Goal: Information Seeking & Learning: Learn about a topic

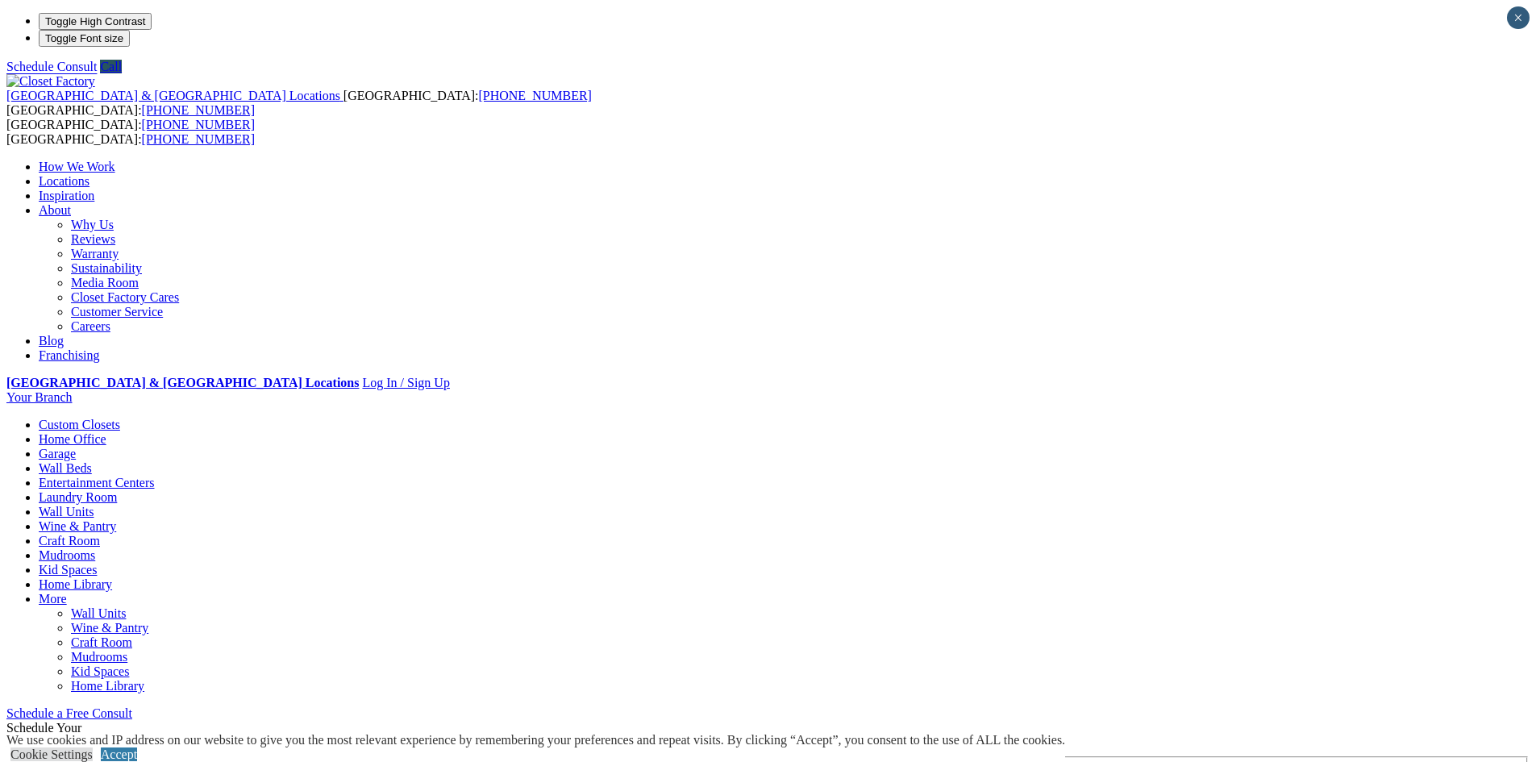
click at [106, 432] on link "Home Office" at bounding box center [73, 439] width 68 height 14
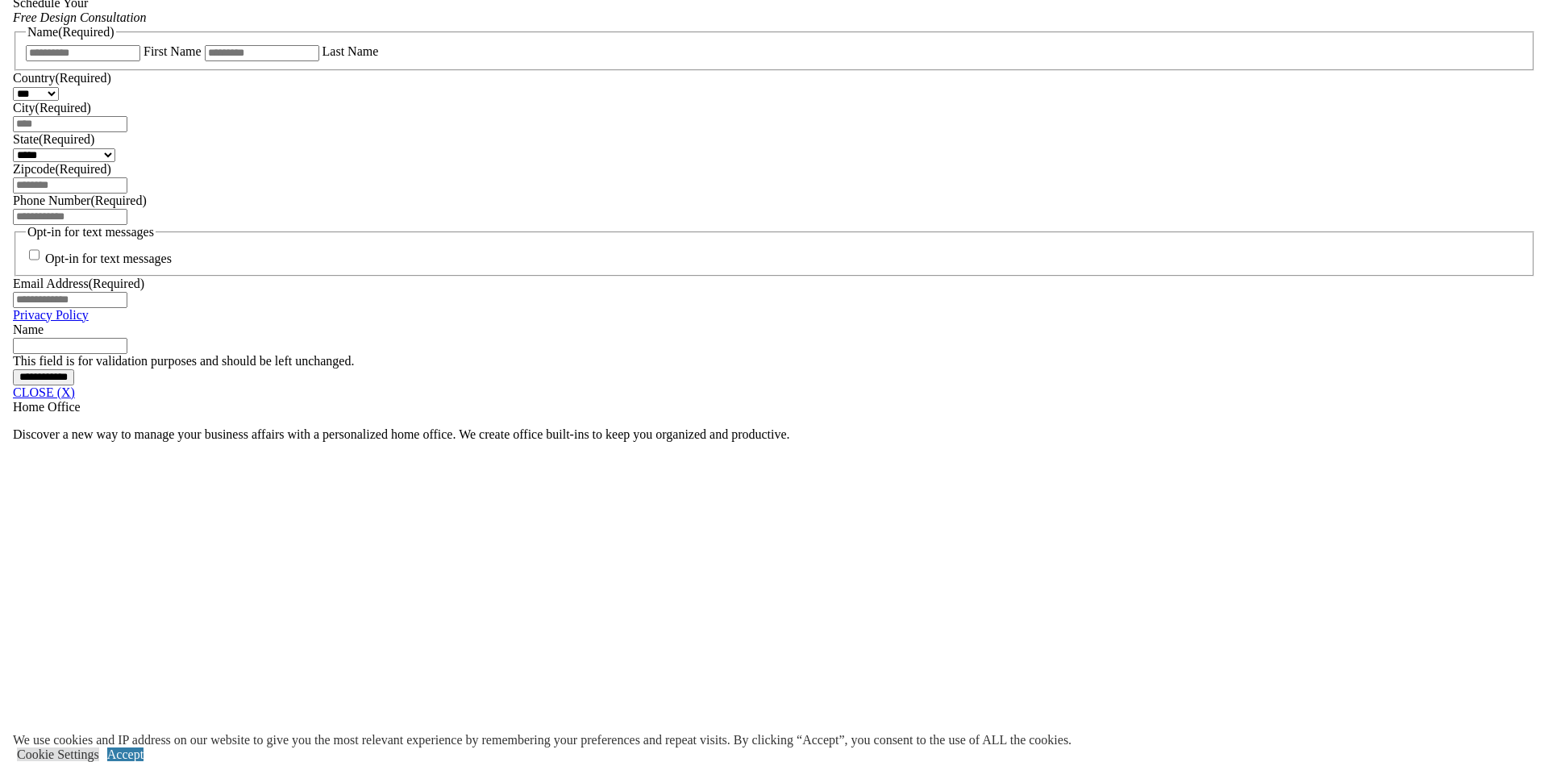
scroll to position [1290, 0]
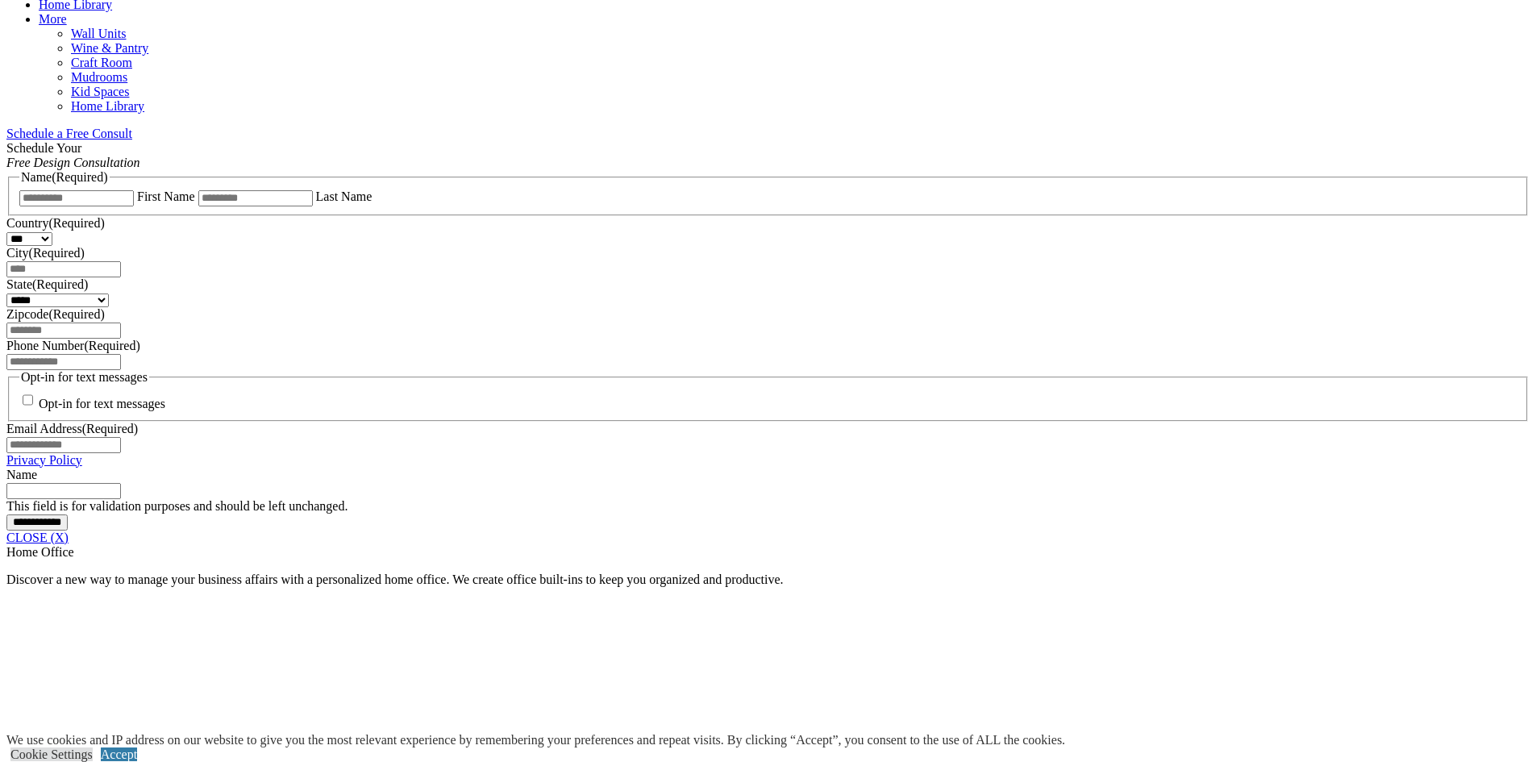
scroll to position [826, 0]
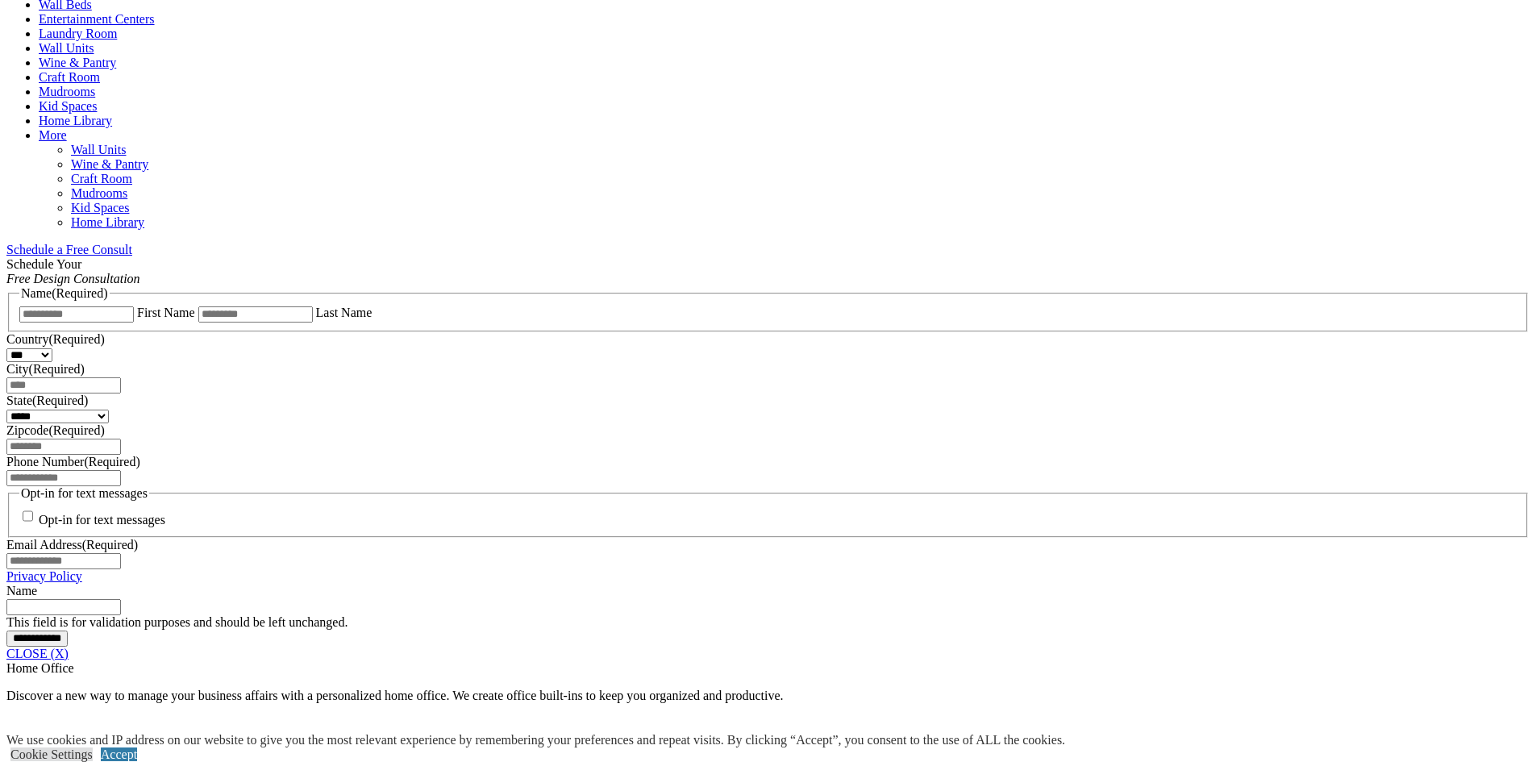
click at [112, 114] on link "Home Library" at bounding box center [75, 121] width 73 height 14
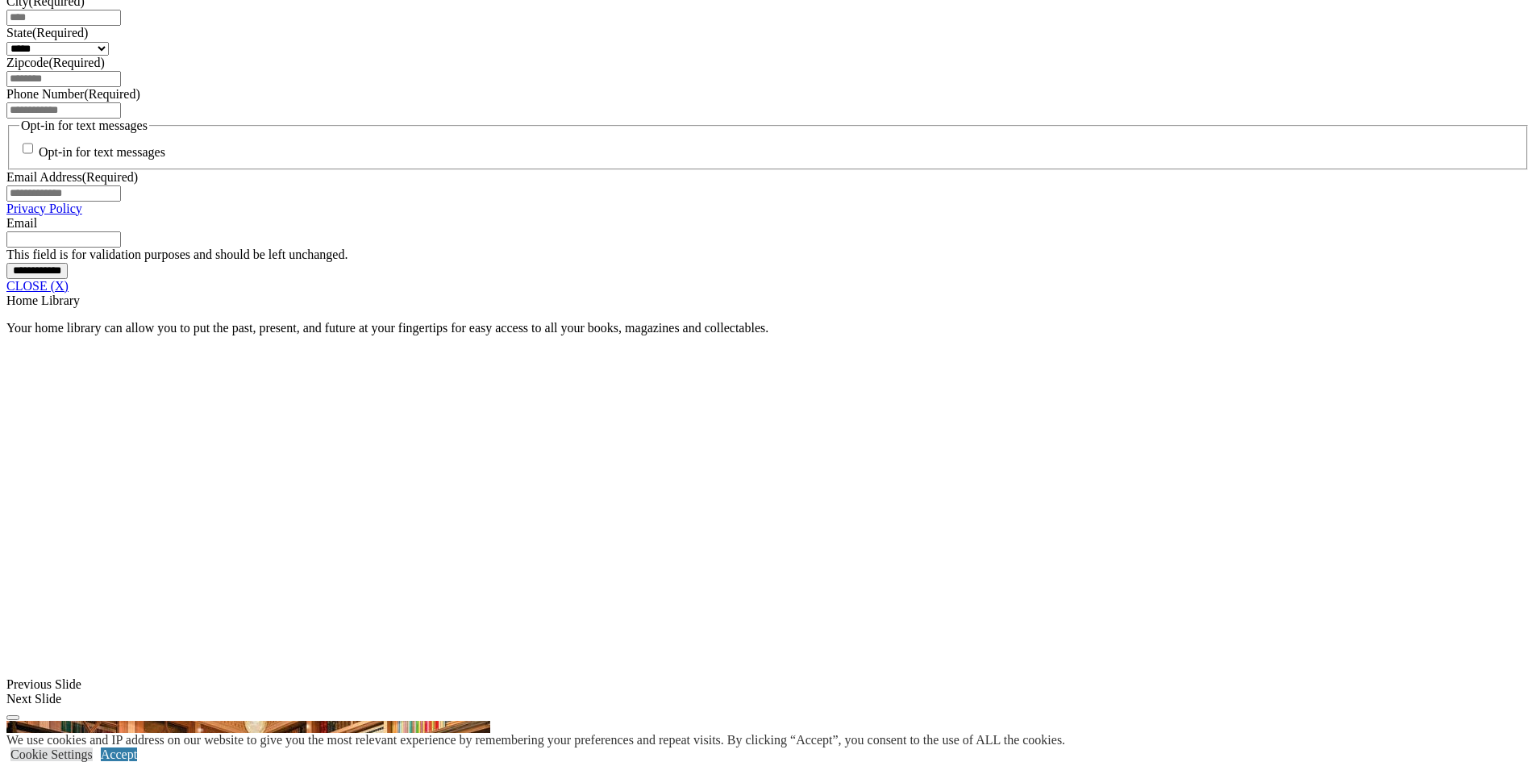
scroll to position [1209, 0]
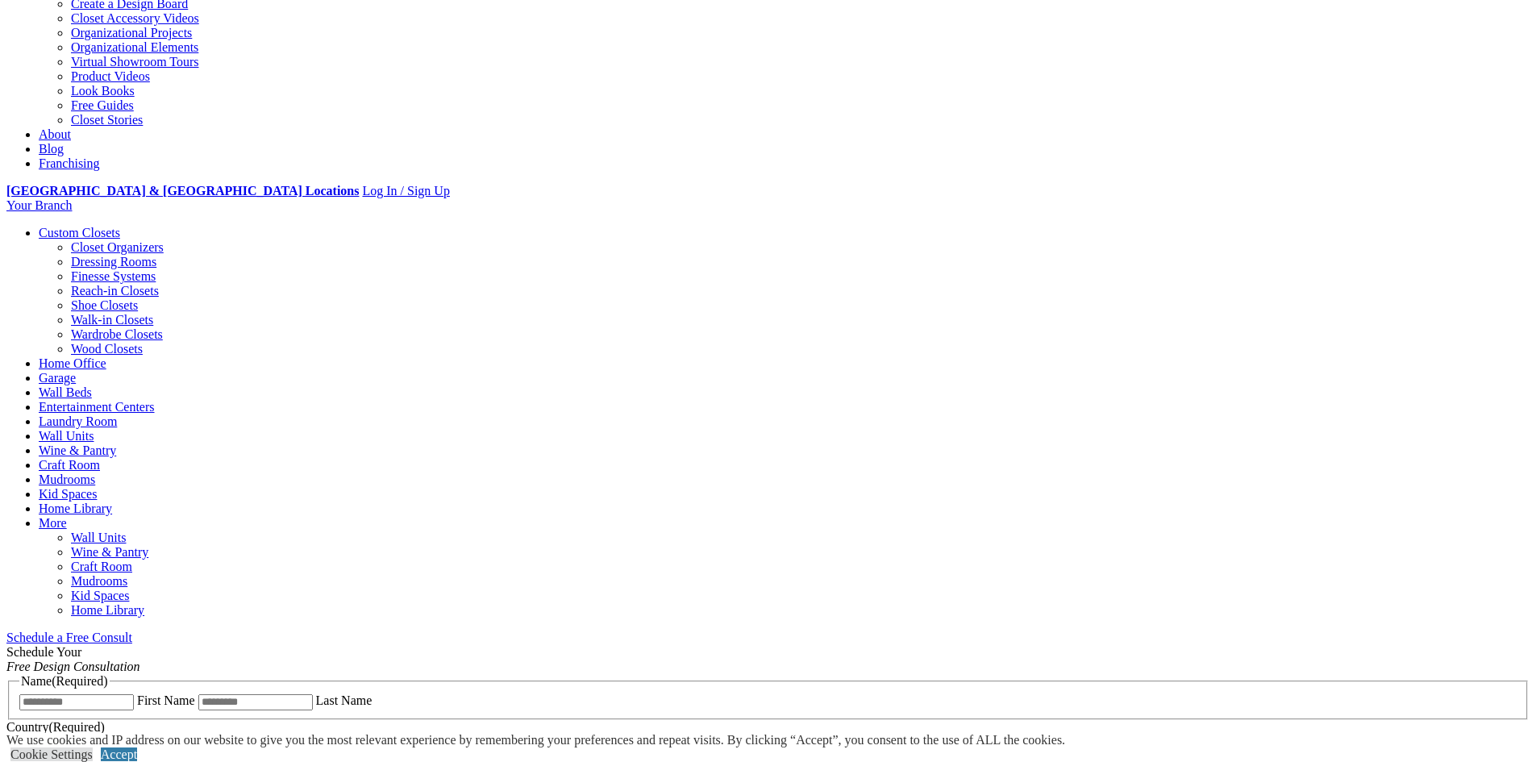
scroll to position [0, 0]
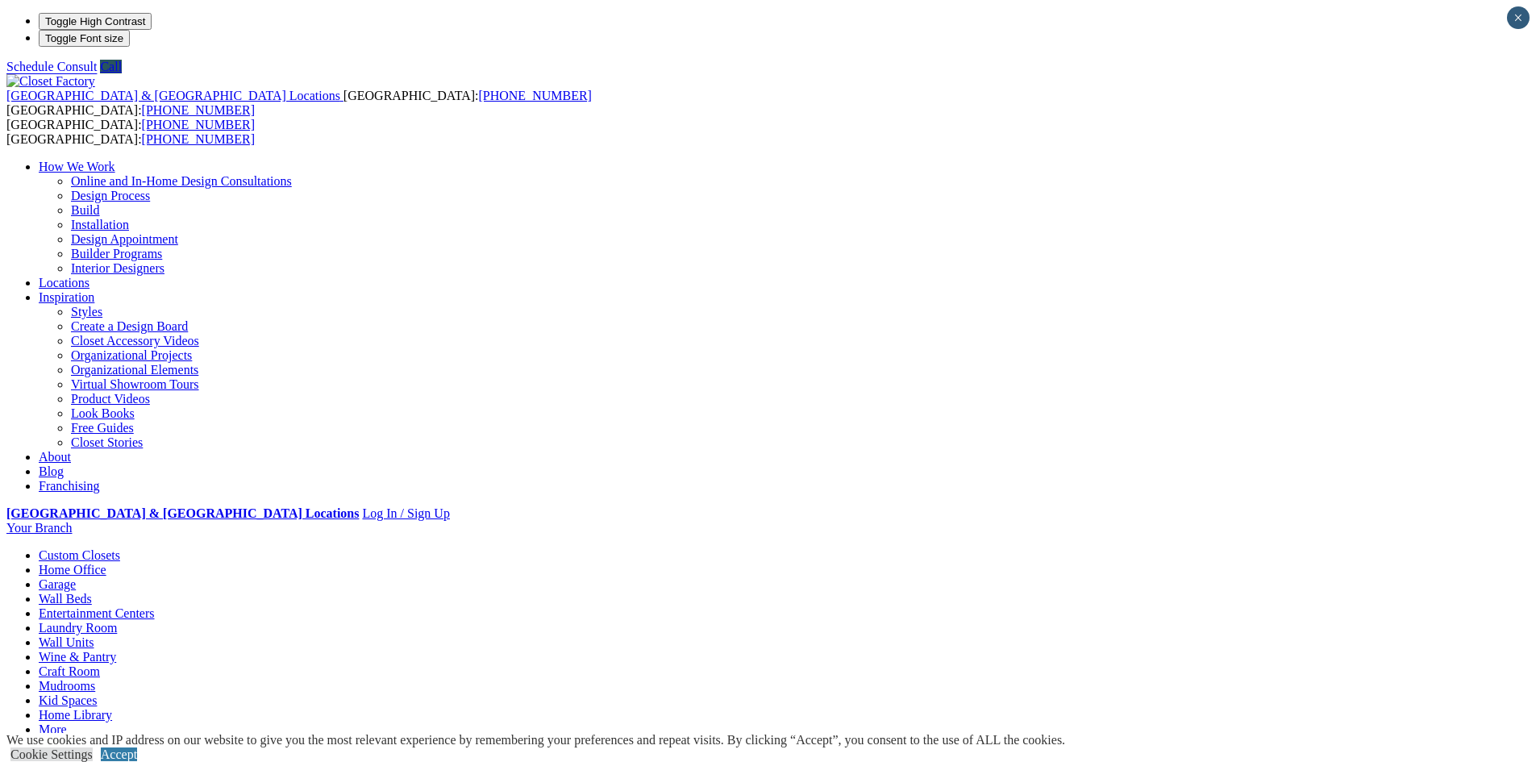
click at [155, 606] on link "Entertainment Centers" at bounding box center [97, 613] width 116 height 14
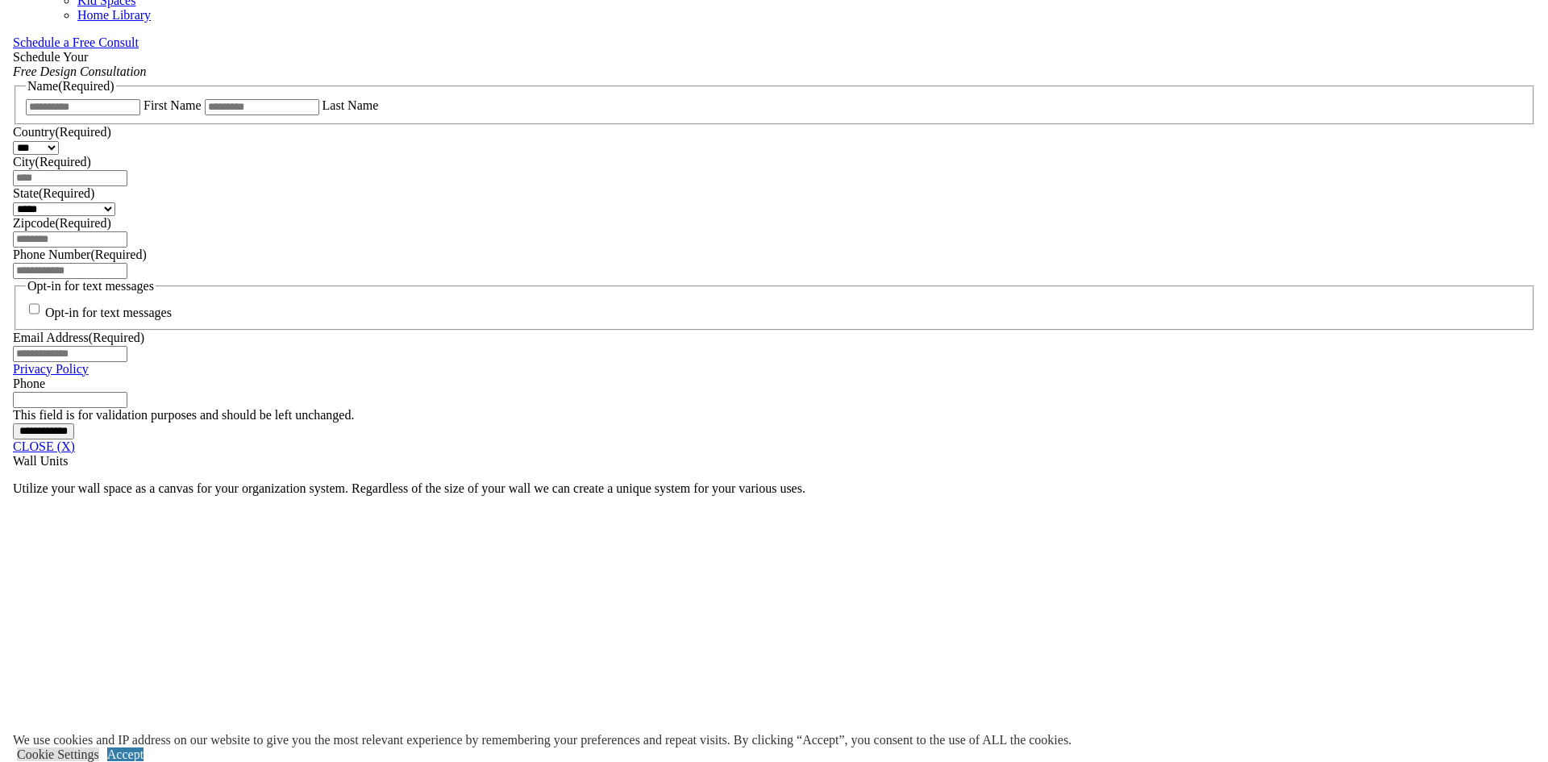
scroll to position [1209, 0]
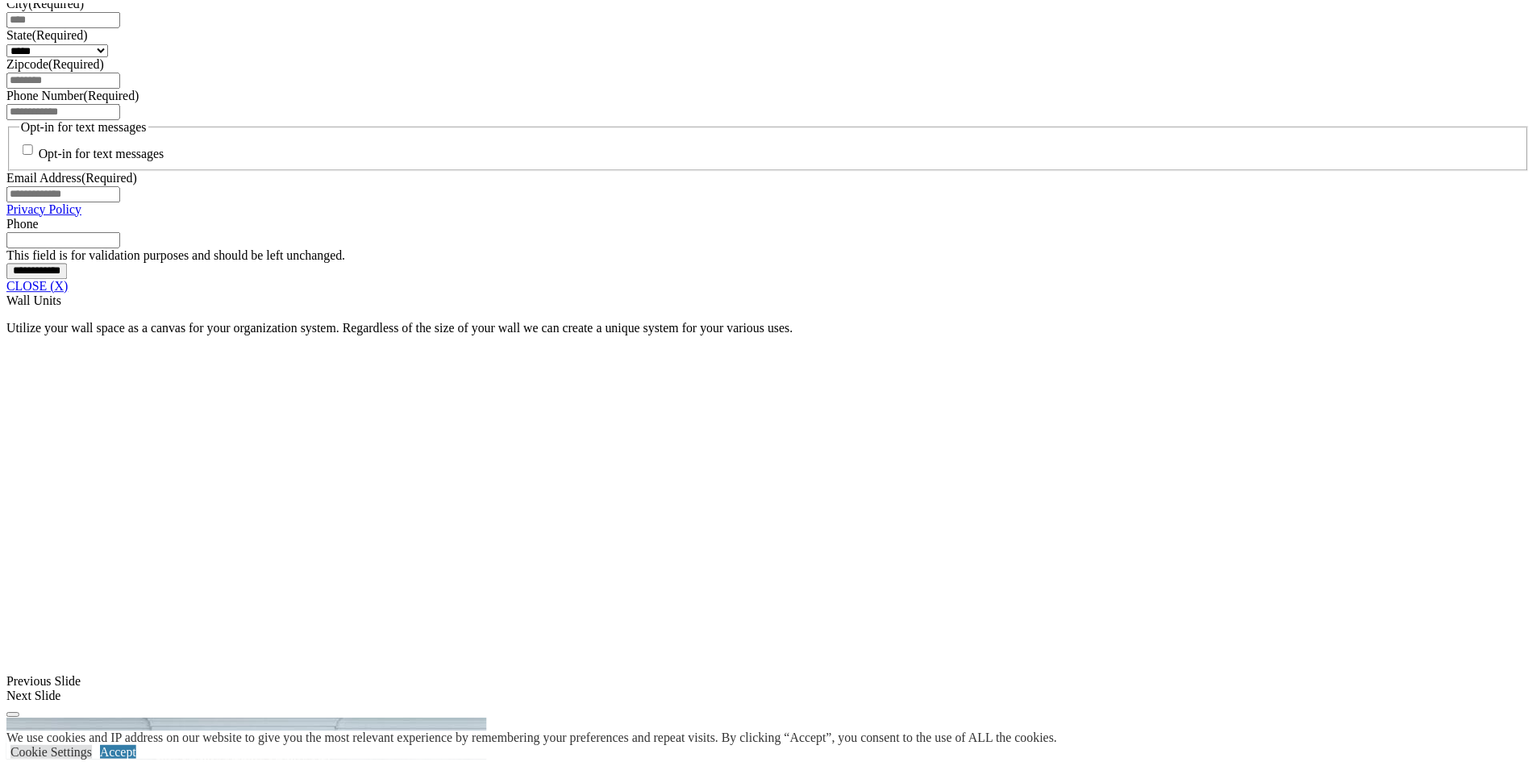
scroll to position [1310, 0]
